Goal: Task Accomplishment & Management: Manage account settings

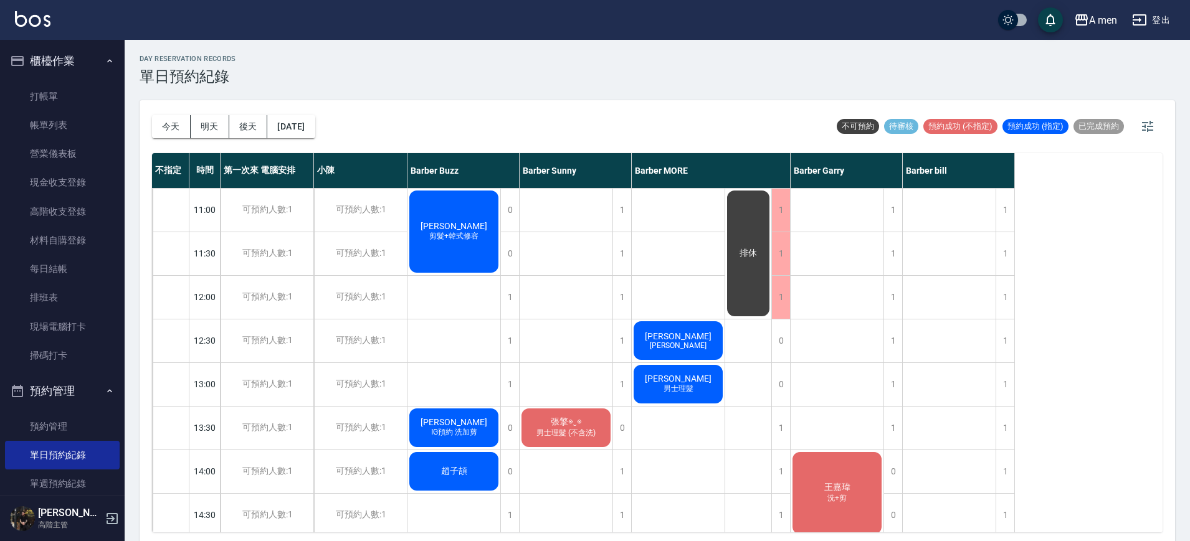
click at [175, 138] on div "今天 明天 後天 2025/10/14" at bounding box center [233, 126] width 163 height 53
click at [174, 127] on button "今天" at bounding box center [171, 126] width 39 height 23
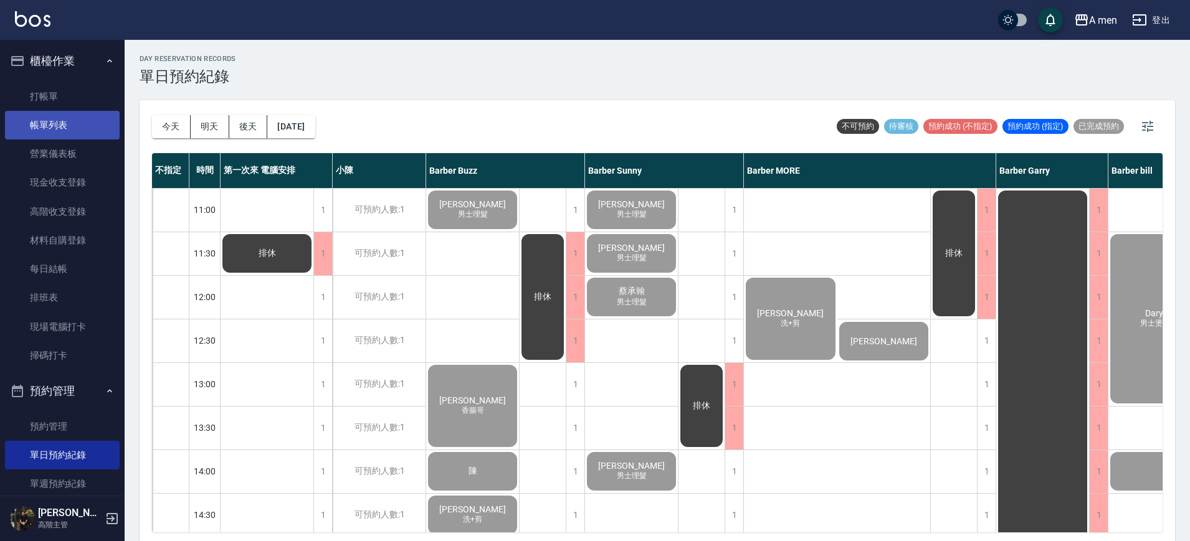
click at [49, 131] on link "帳單列表" at bounding box center [62, 125] width 115 height 29
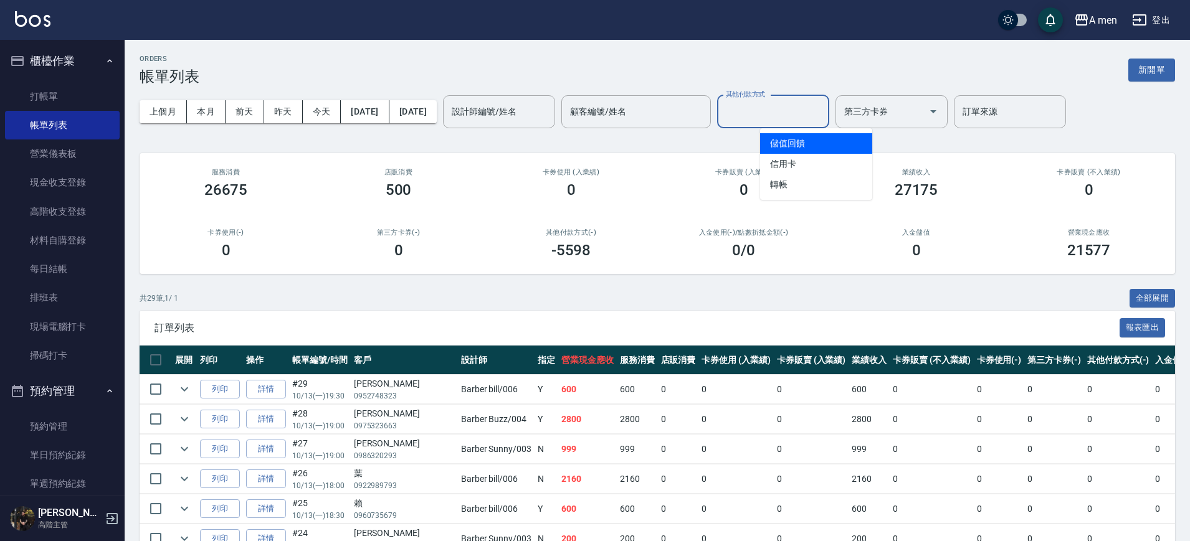
click at [818, 120] on input "其他付款方式" at bounding box center [773, 112] width 101 height 22
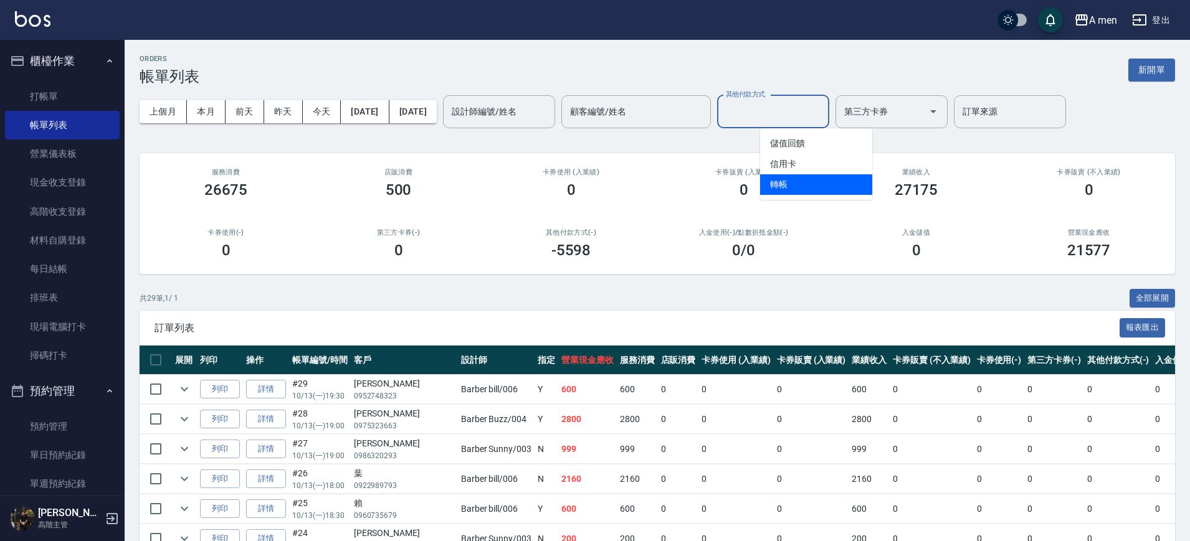
click at [812, 178] on span "轉帳" at bounding box center [816, 184] width 112 height 21
type input "轉帳"
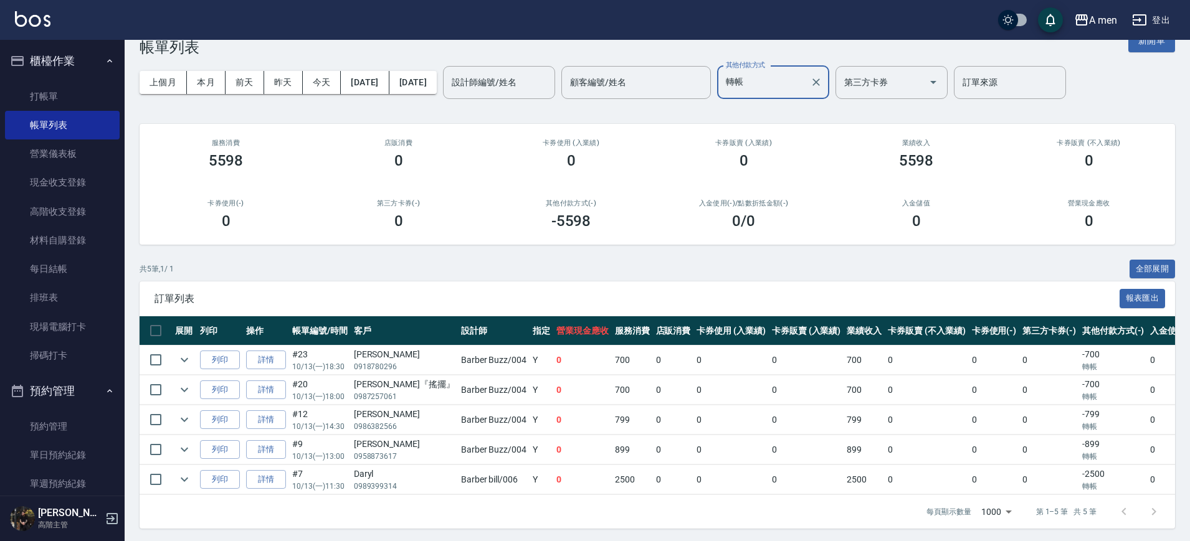
scroll to position [44, 0]
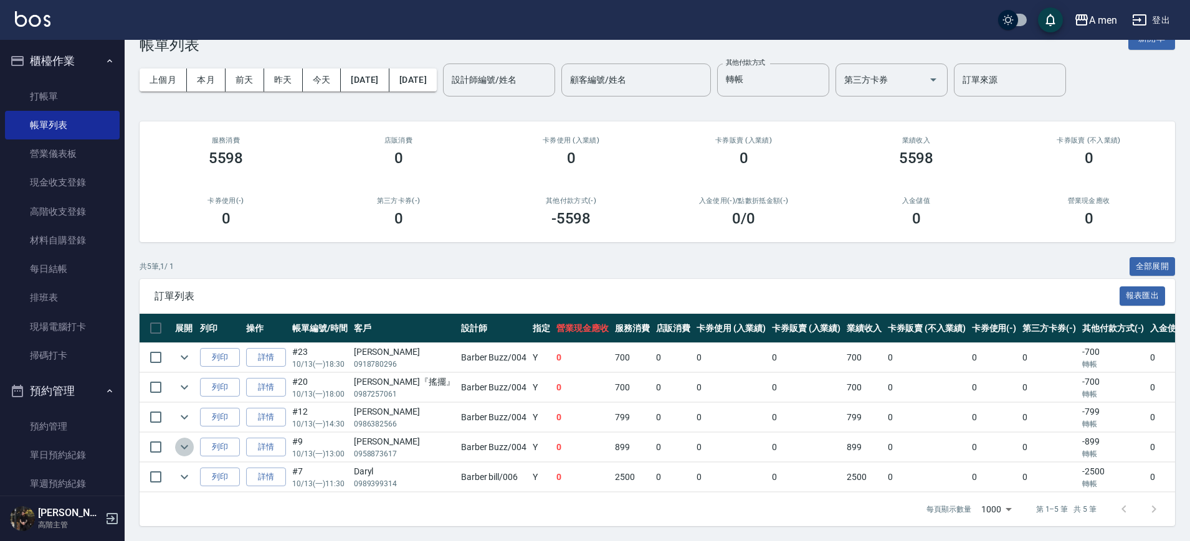
click at [176, 438] on button "expand row" at bounding box center [184, 447] width 19 height 19
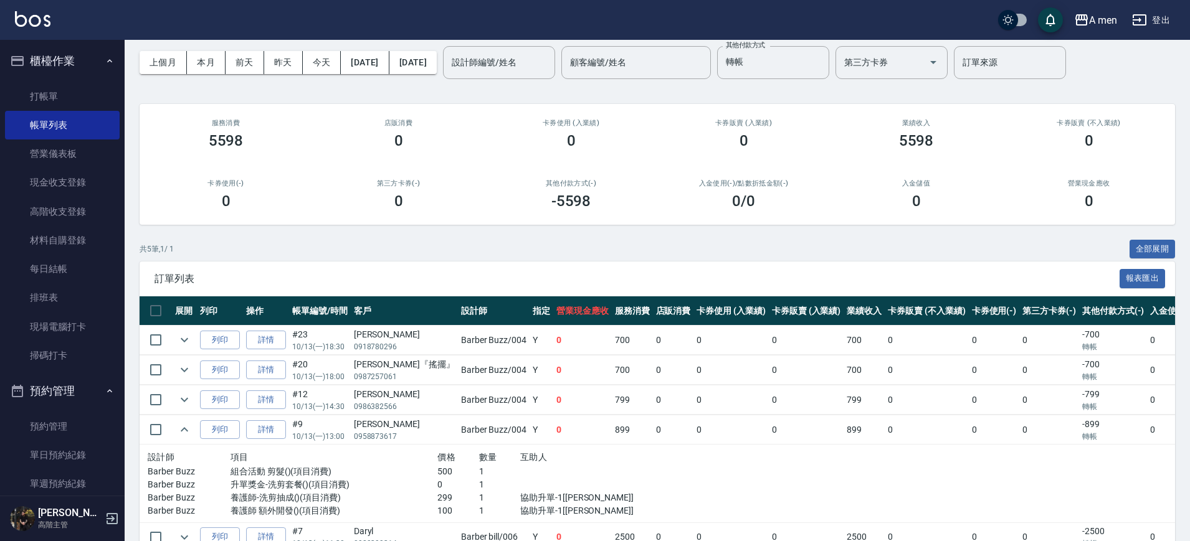
scroll to position [0, 0]
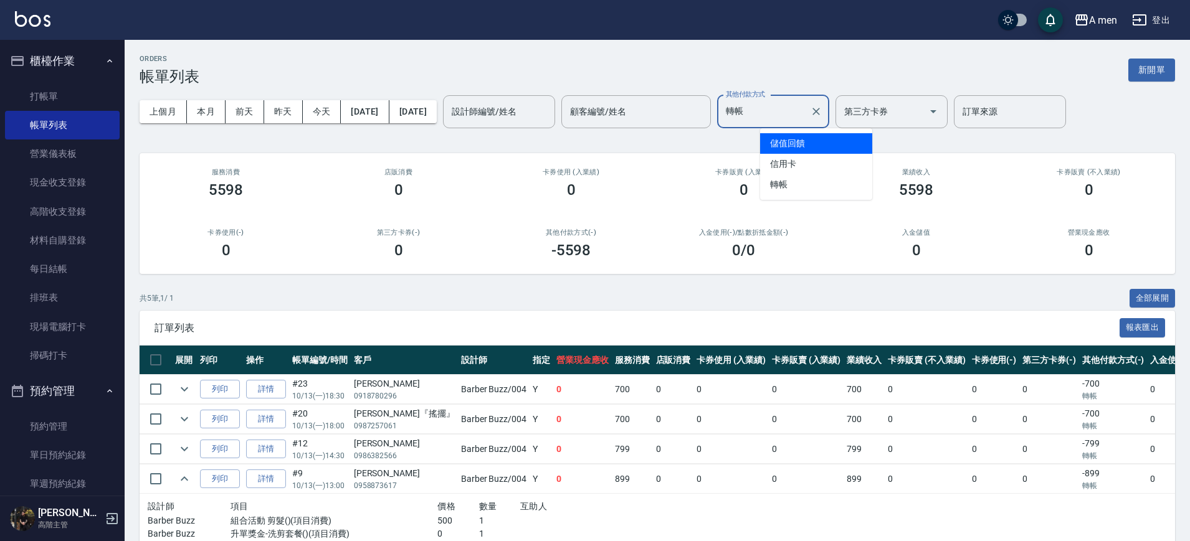
click at [800, 121] on input "轉帳" at bounding box center [764, 112] width 82 height 22
click at [822, 106] on icon "Clear" at bounding box center [816, 111] width 12 height 12
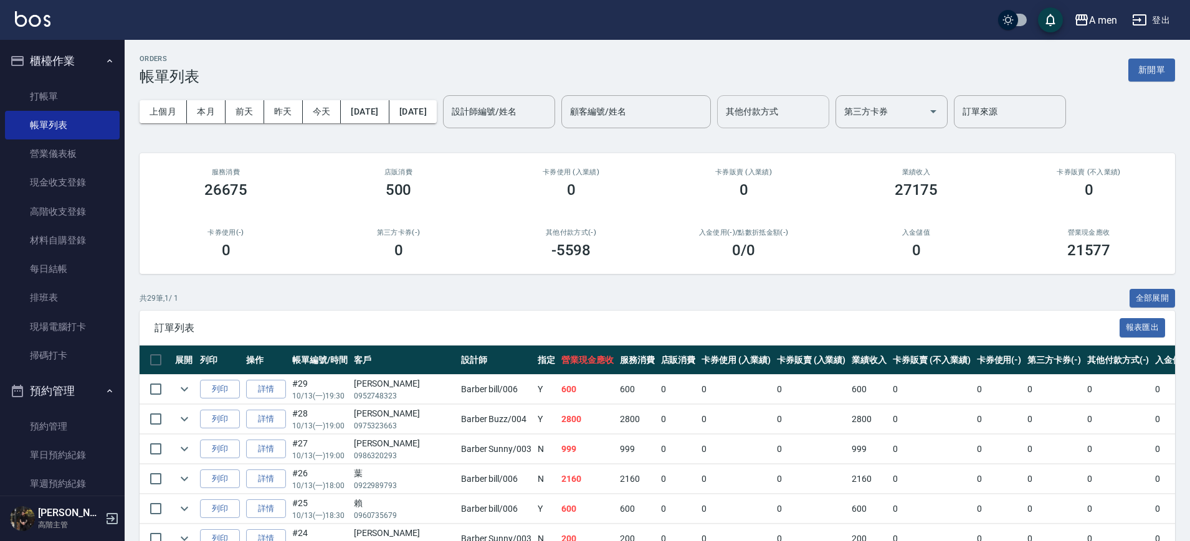
click at [915, 237] on div "入金儲值 0" at bounding box center [916, 244] width 173 height 60
click at [961, 235] on h2 "入金儲值" at bounding box center [916, 233] width 143 height 8
click at [0, 90] on nav "櫃檯作業 打帳單 帳單列表 營業儀表板 現金收支登錄 高階收支登錄 材料自購登錄 每日結帳 排班表 現場電腦打卡 掃碼打卡 預約管理 預約管理 單日預約紀錄 …" at bounding box center [62, 268] width 125 height 456
drag, startPoint x: 50, startPoint y: 263, endPoint x: 56, endPoint y: 258, distance: 7.9
click at [50, 263] on link "每日結帳" at bounding box center [62, 269] width 115 height 29
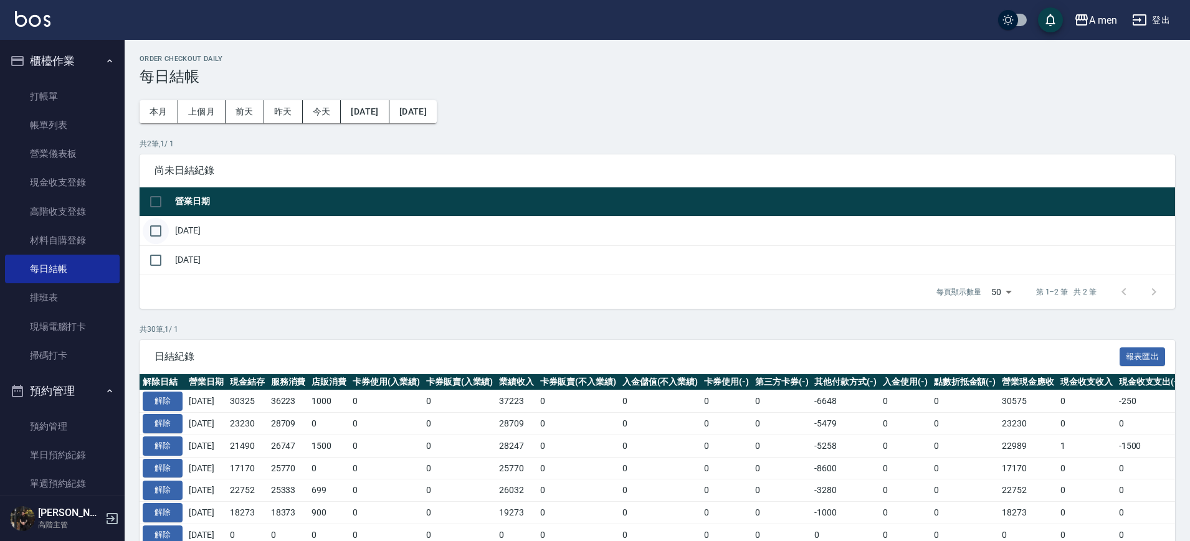
click at [163, 225] on input "checkbox" at bounding box center [156, 231] width 26 height 26
checkbox input "true"
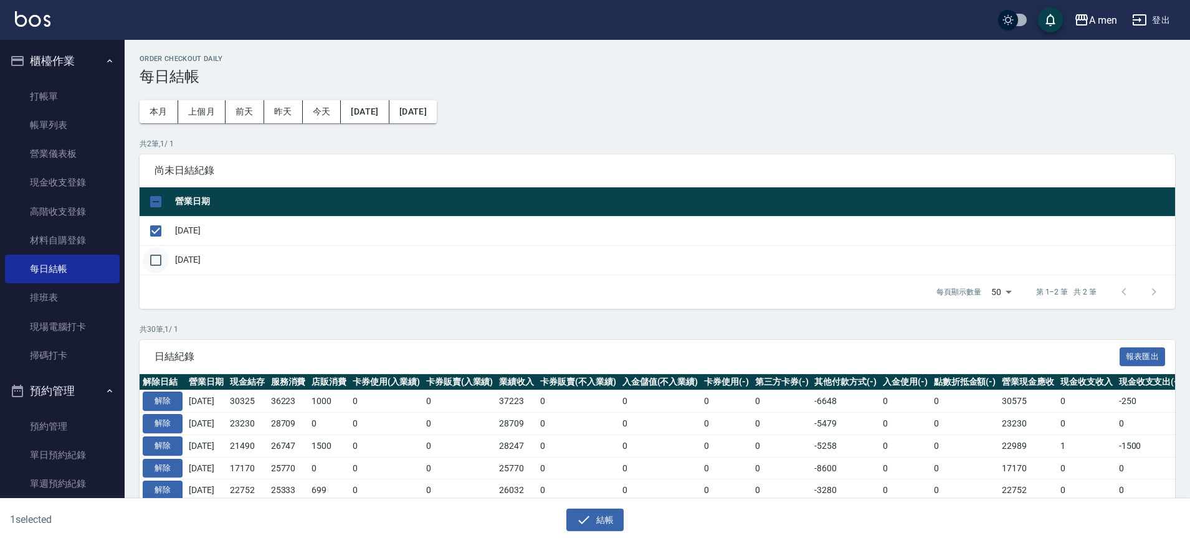
click at [161, 266] on input "checkbox" at bounding box center [156, 260] width 26 height 26
checkbox input "true"
click at [620, 525] on button "結帳" at bounding box center [595, 520] width 58 height 23
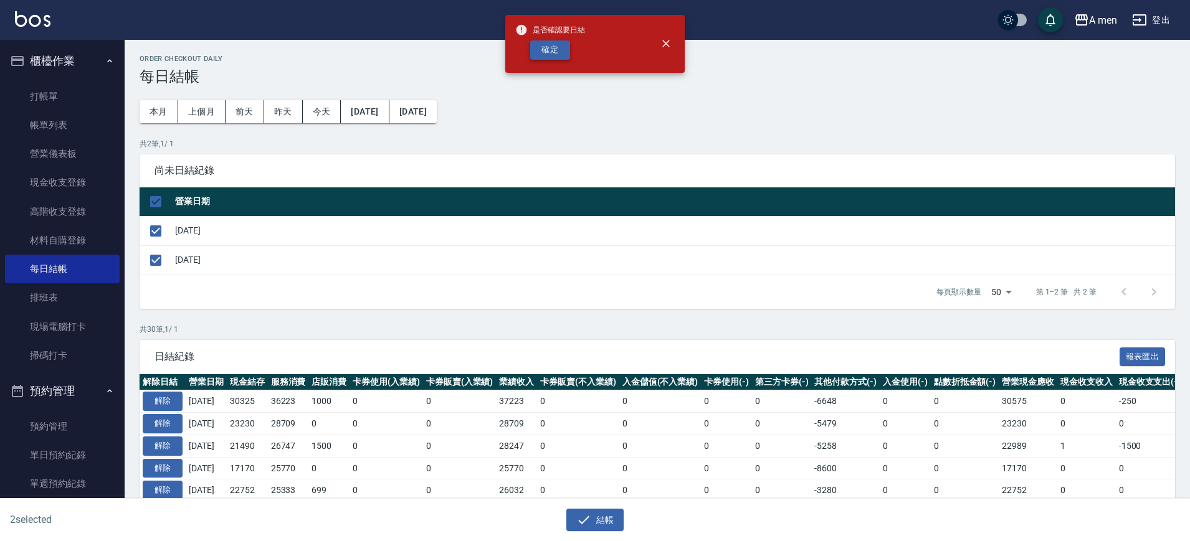
click at [545, 58] on button "確定" at bounding box center [550, 49] width 40 height 19
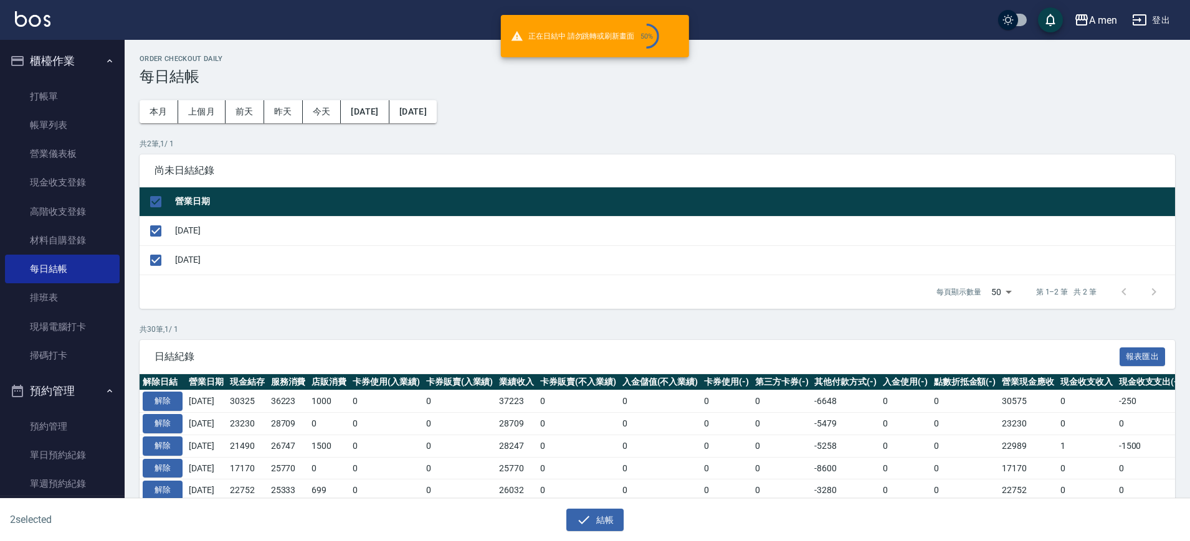
checkbox input "false"
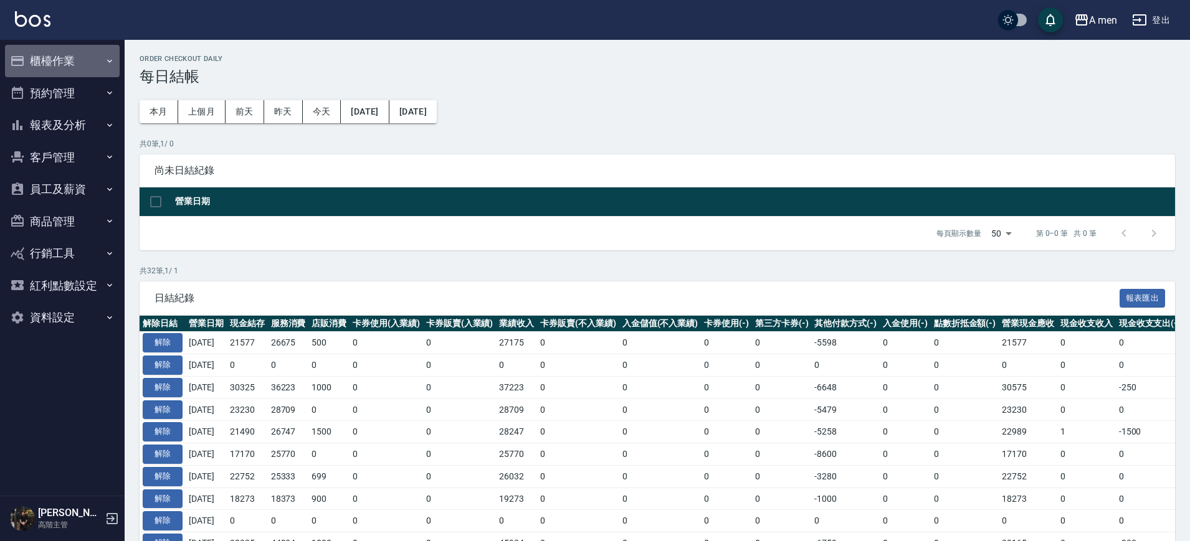
click at [85, 64] on button "櫃檯作業" at bounding box center [62, 61] width 115 height 32
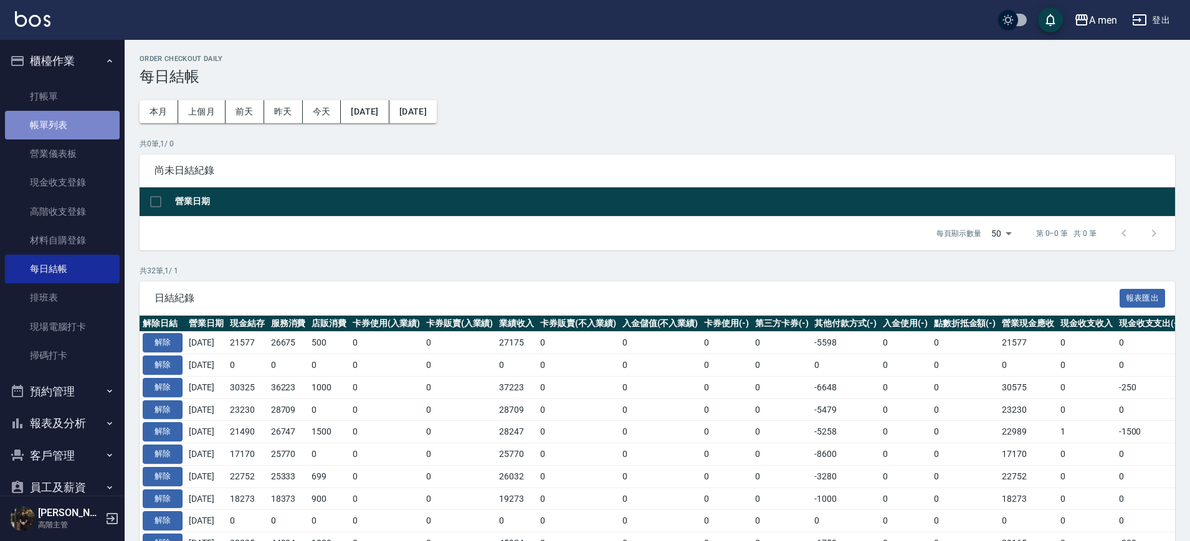
click at [100, 112] on link "帳單列表" at bounding box center [62, 125] width 115 height 29
